Goal: Navigation & Orientation: Find specific page/section

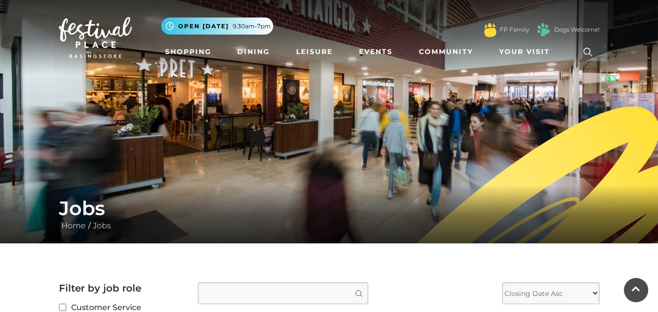
scroll to position [1140, 0]
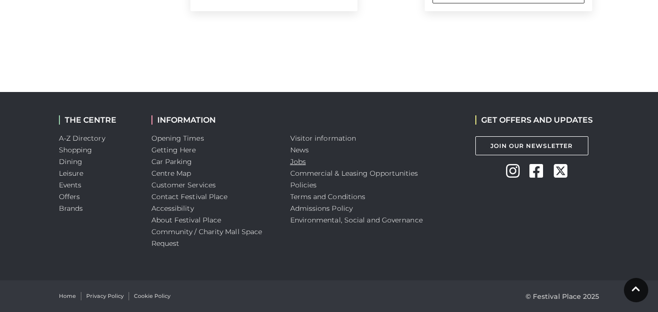
click at [297, 162] on link "Jobs" at bounding box center [298, 161] width 16 height 9
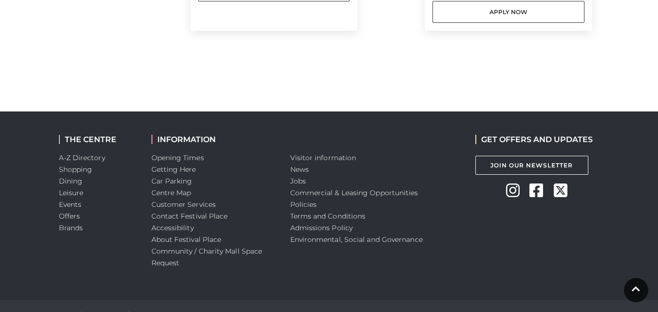
scroll to position [1140, 0]
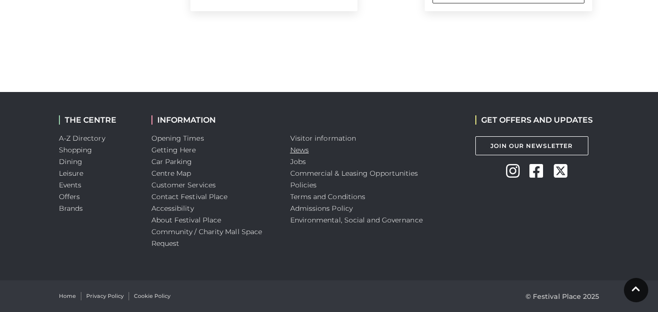
click at [301, 148] on link "News" at bounding box center [299, 150] width 19 height 9
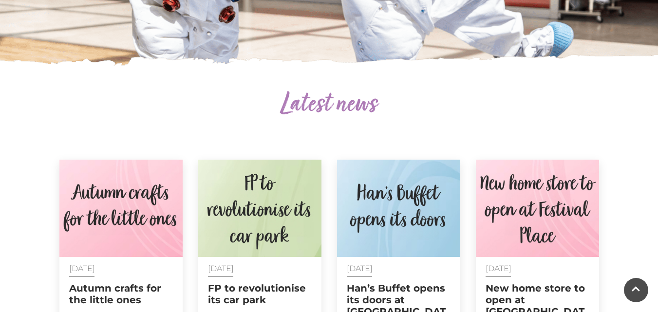
scroll to position [292, 0]
